Goal: Navigation & Orientation: Find specific page/section

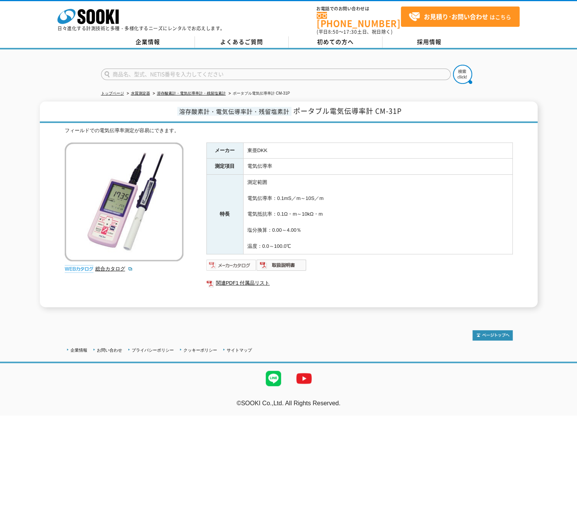
click at [235, 259] on img at bounding box center [231, 265] width 50 height 12
click at [287, 262] on img at bounding box center [281, 265] width 50 height 12
click at [208, 91] on link "溶存酸素計・電気伝導率計・残留塩素計" at bounding box center [191, 93] width 69 height 4
